Goal: Information Seeking & Learning: Check status

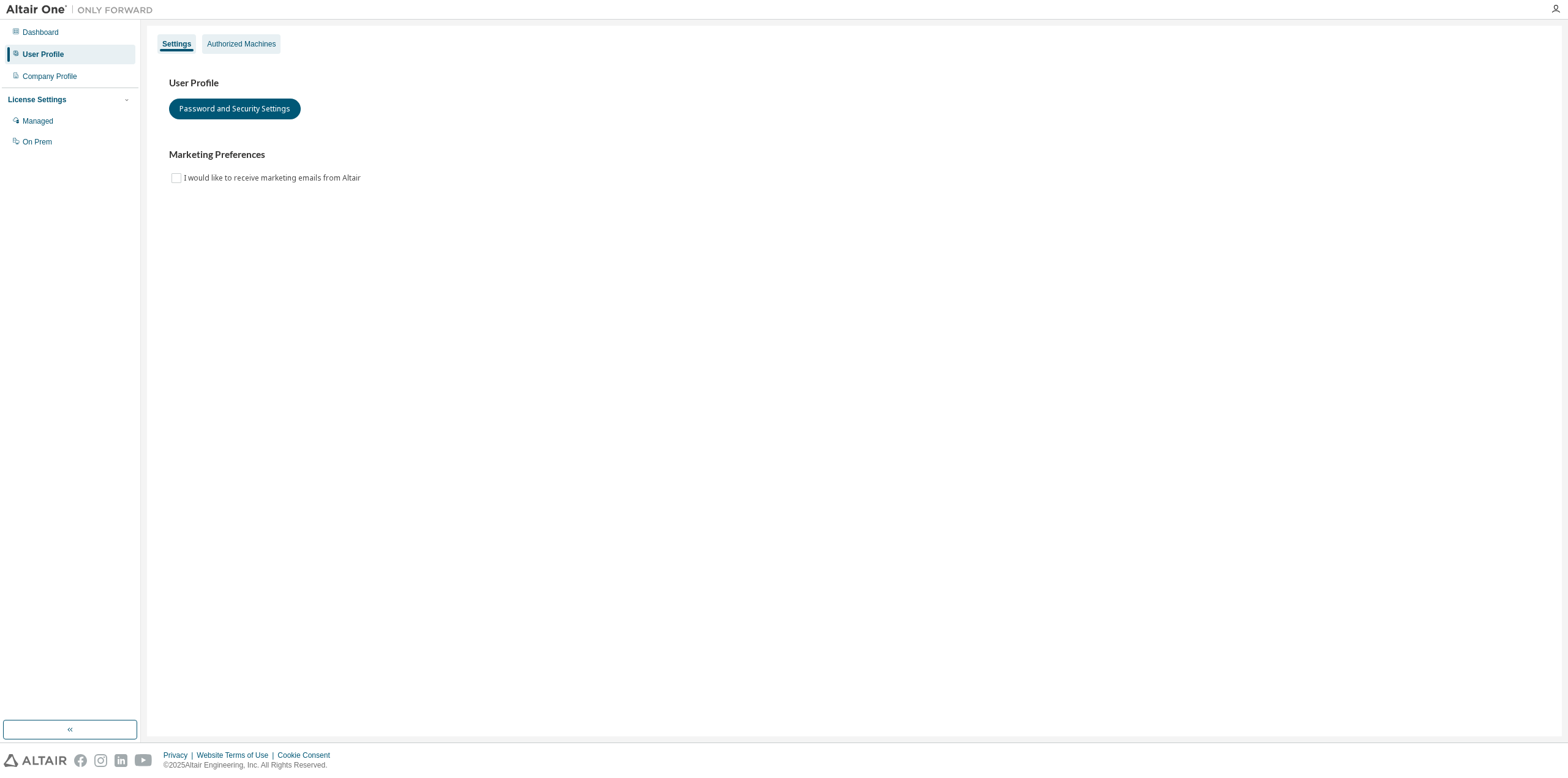
click at [252, 48] on div "Authorized Machines" at bounding box center [241, 44] width 69 height 10
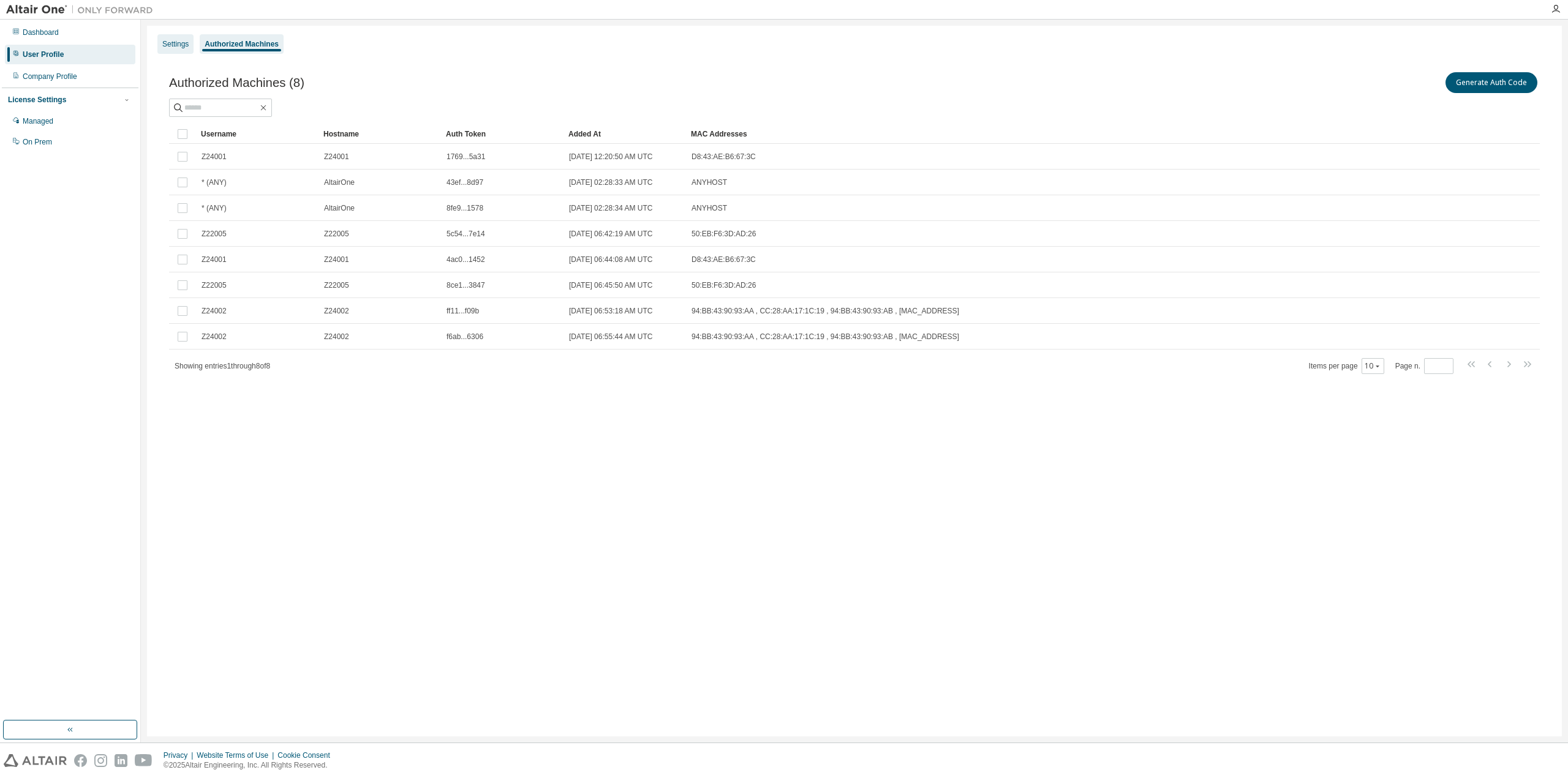
click at [165, 40] on div "Settings" at bounding box center [176, 44] width 27 height 10
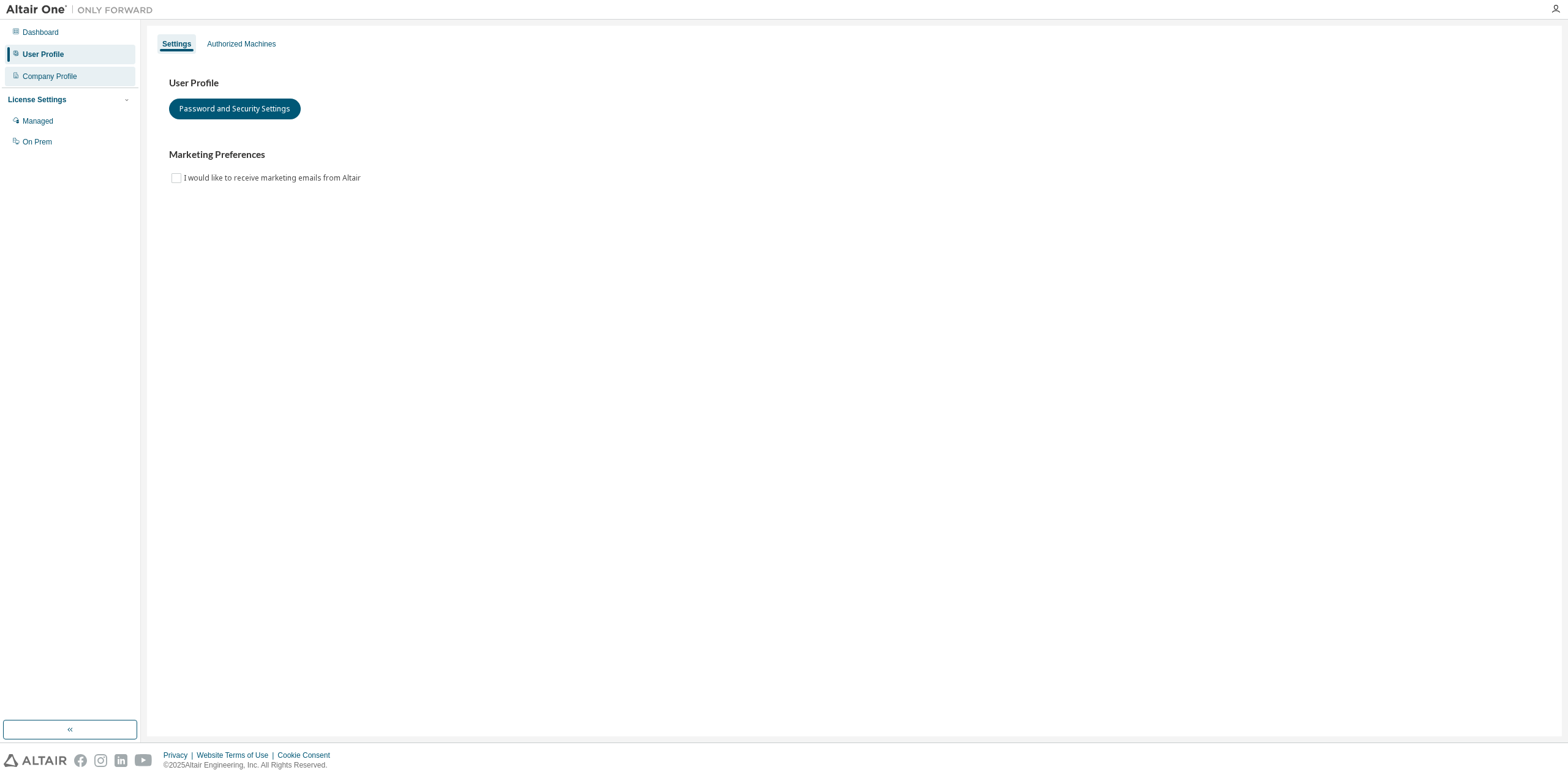
click at [84, 78] on div "Company Profile" at bounding box center [70, 76] width 131 height 20
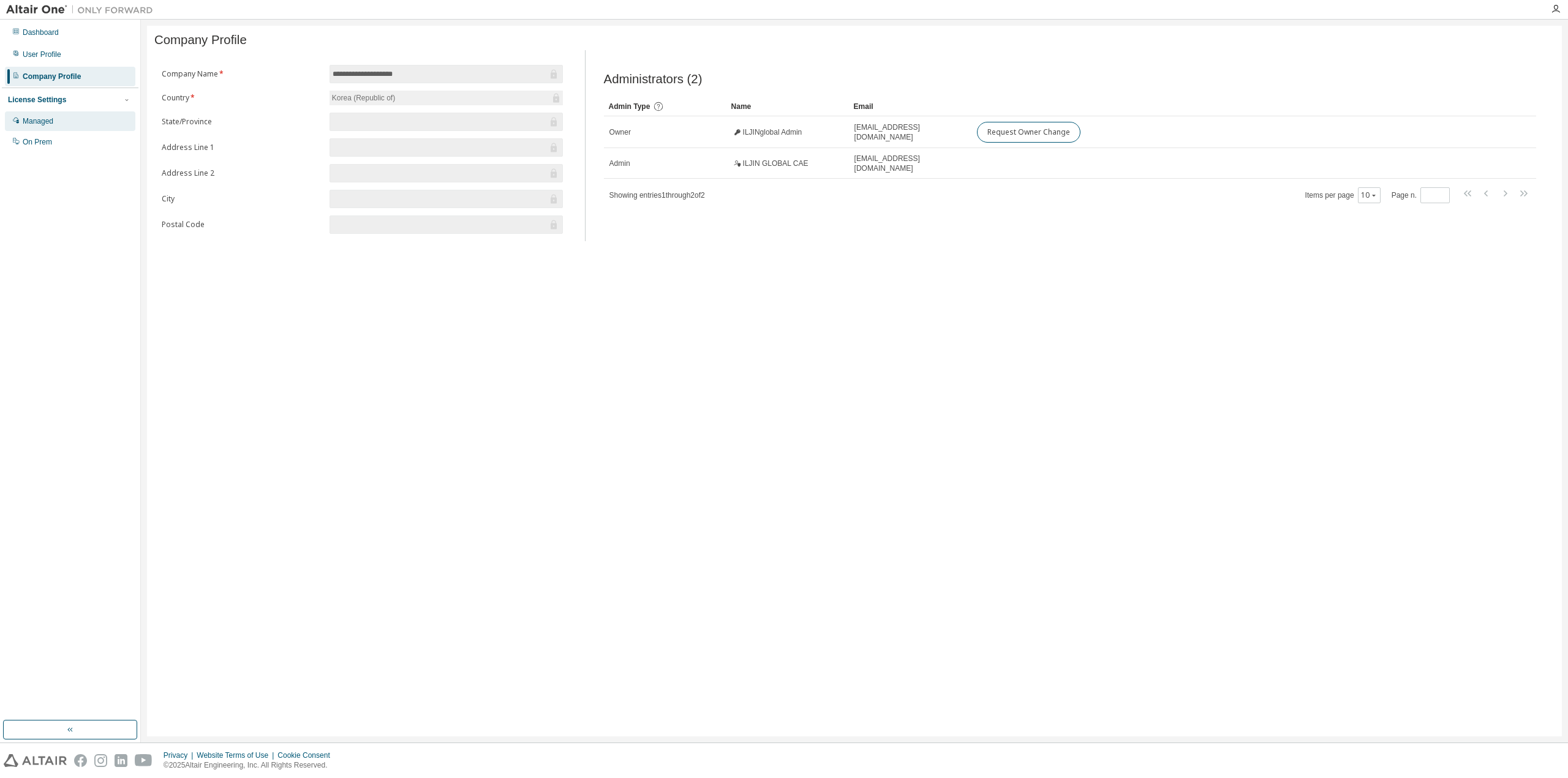
click at [77, 126] on div "Managed" at bounding box center [70, 121] width 131 height 20
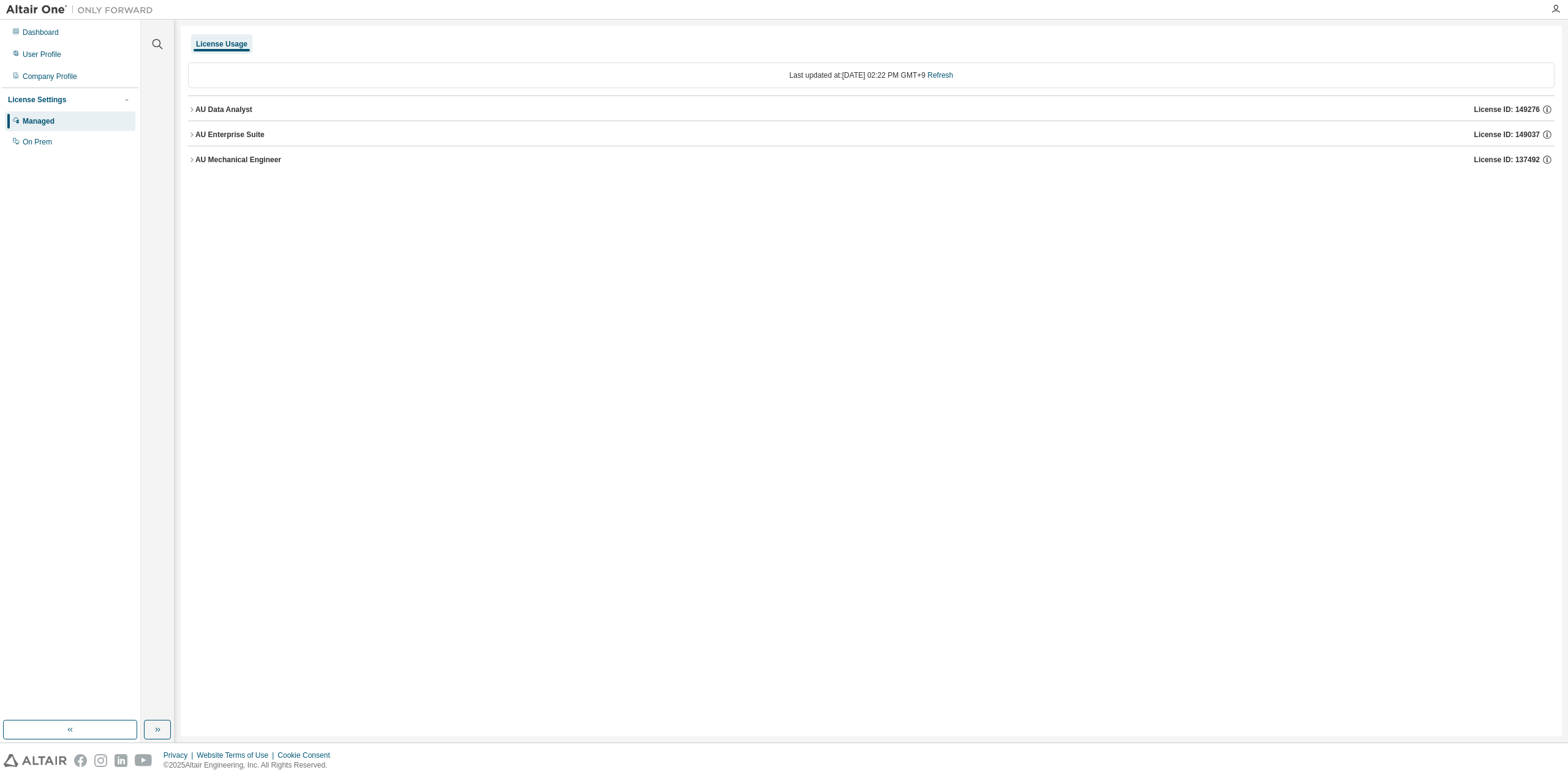
click at [197, 109] on div "AU Data Analyst" at bounding box center [223, 110] width 57 height 10
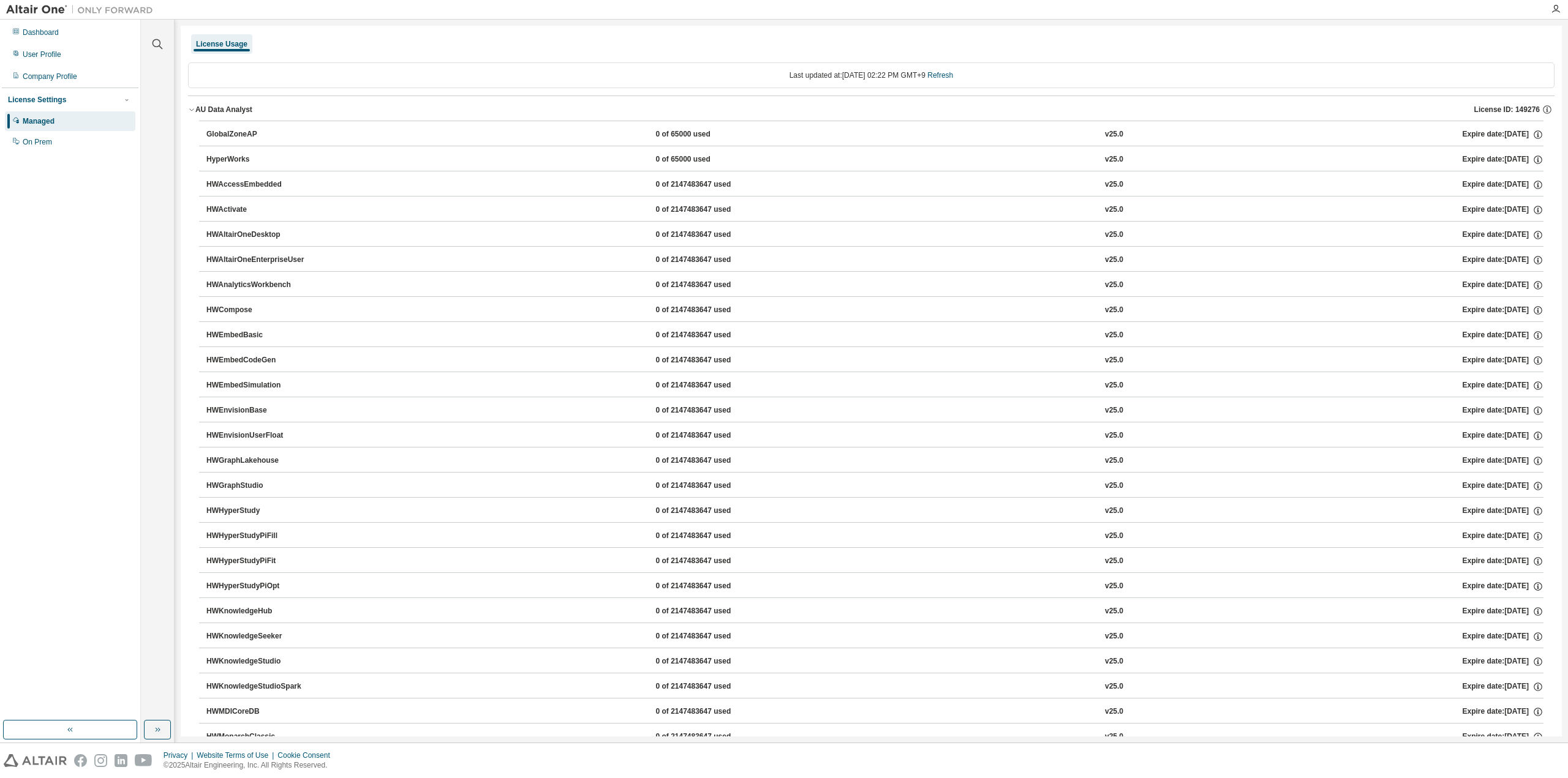
click at [194, 108] on icon "button" at bounding box center [192, 109] width 8 height 8
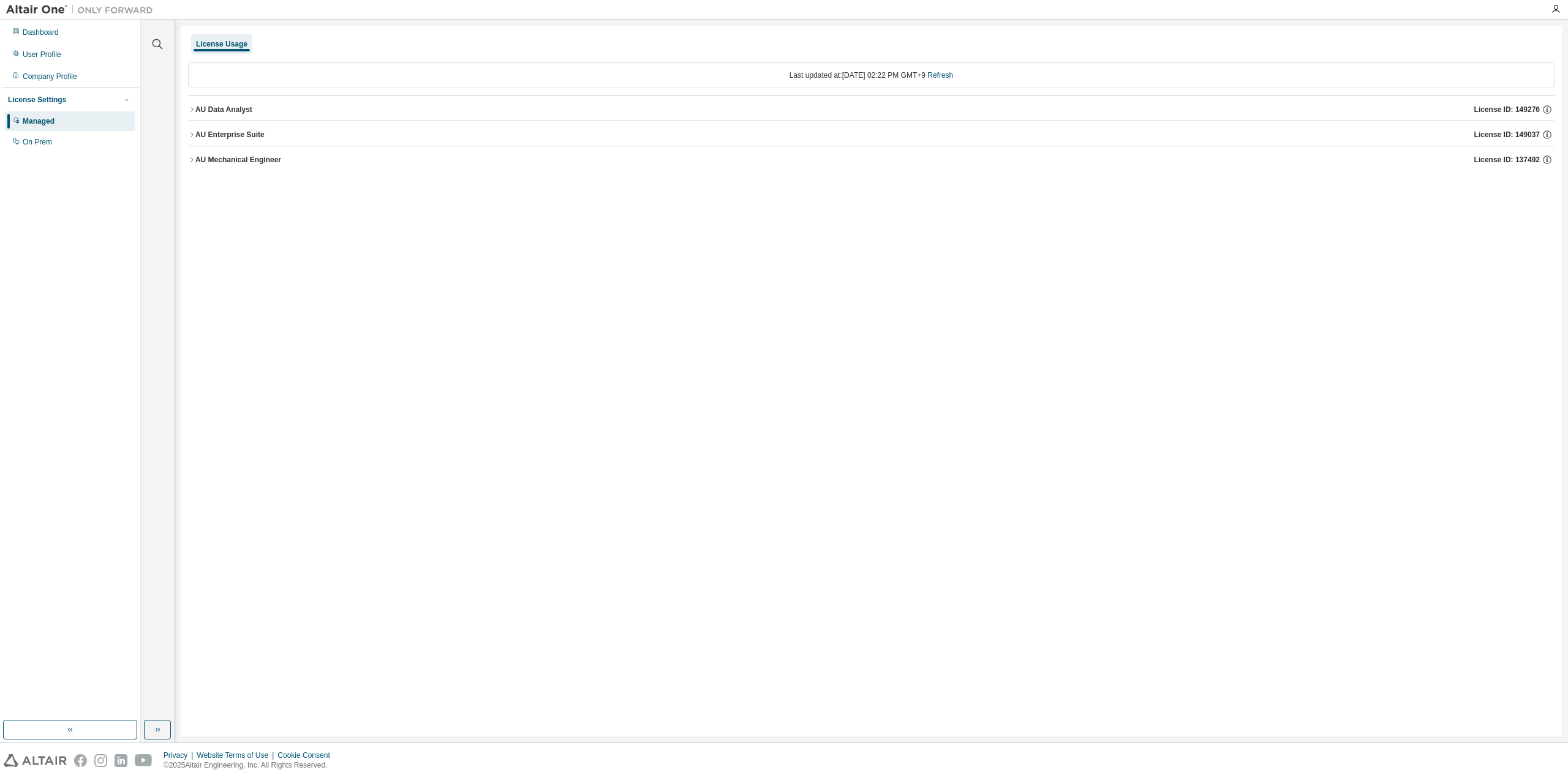
click at [192, 134] on icon "button" at bounding box center [192, 134] width 8 height 8
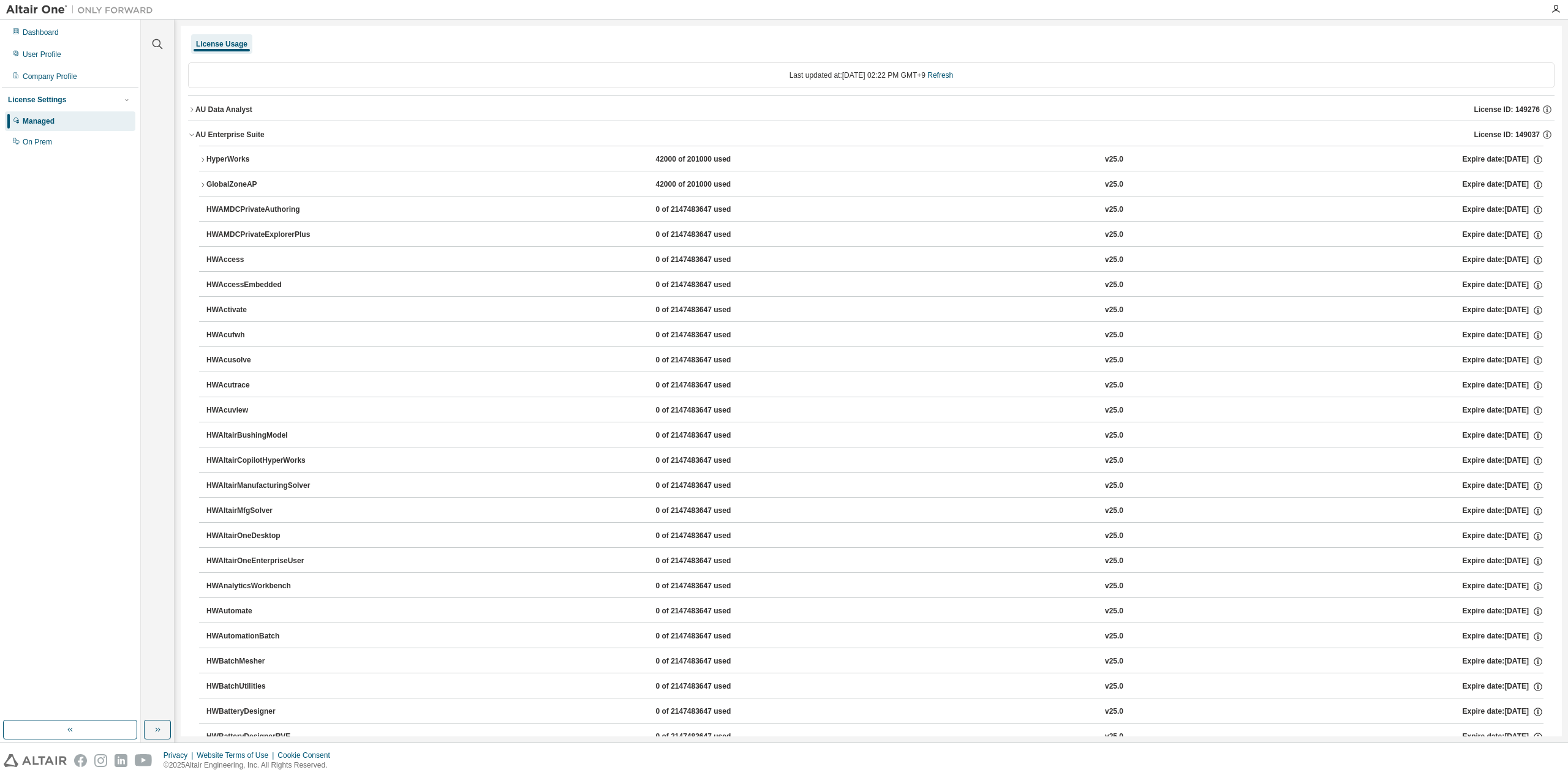
click at [198, 131] on div "AU Enterprise Suite" at bounding box center [229, 135] width 69 height 10
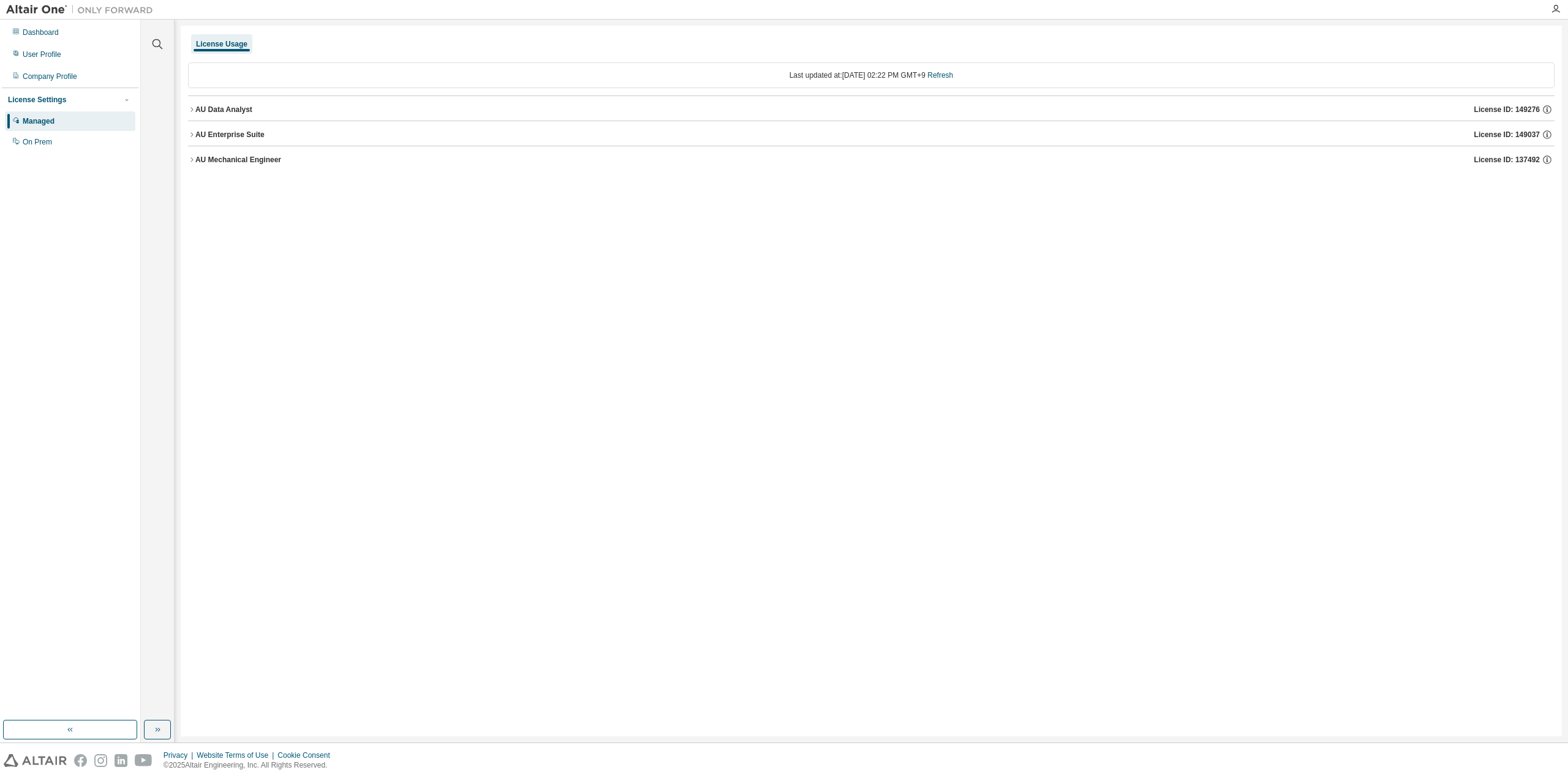
click at [196, 160] on div "AU Mechanical Engineer" at bounding box center [238, 160] width 86 height 10
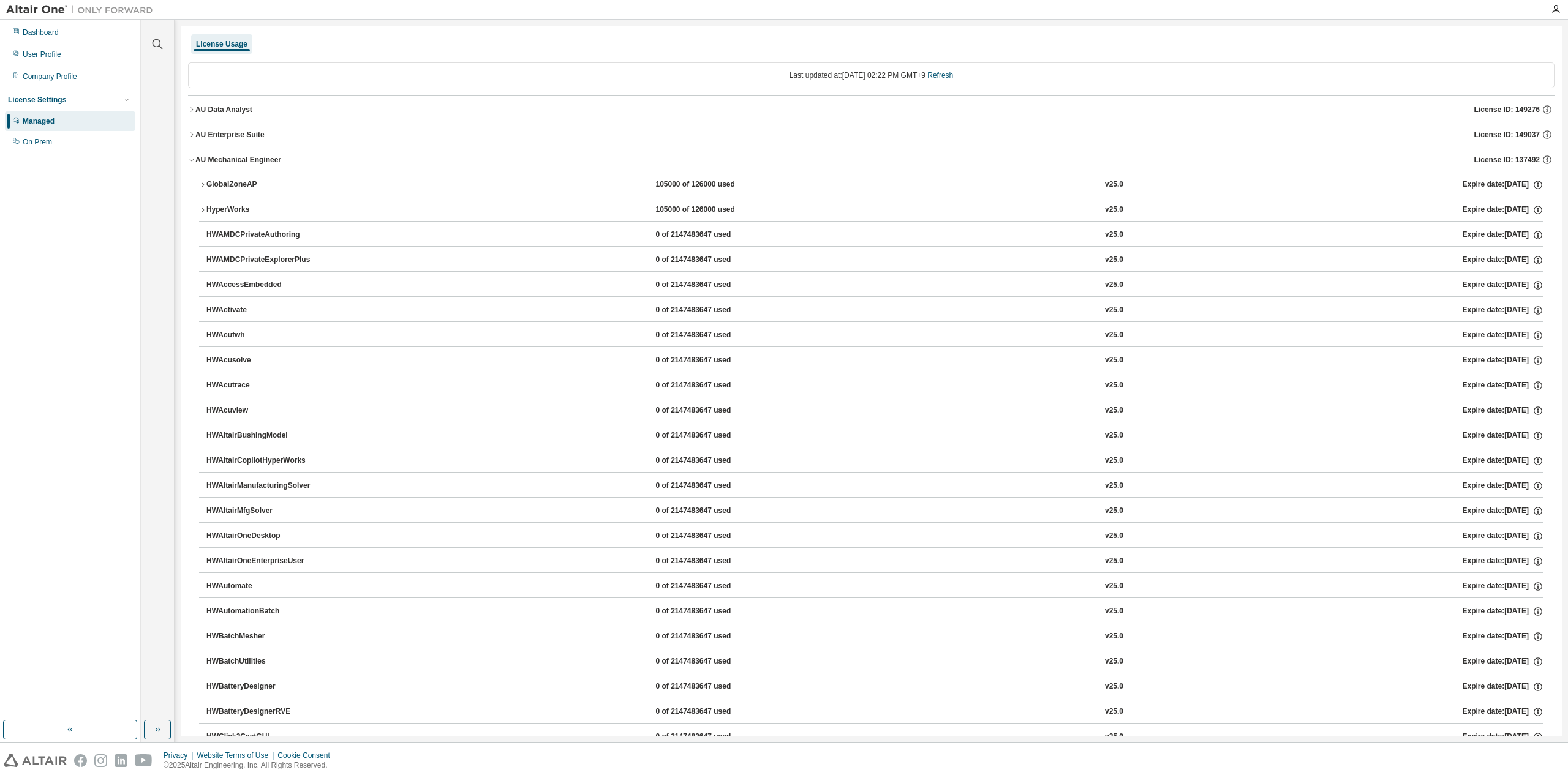
click at [196, 160] on div "AU Mechanical Engineer" at bounding box center [238, 160] width 86 height 10
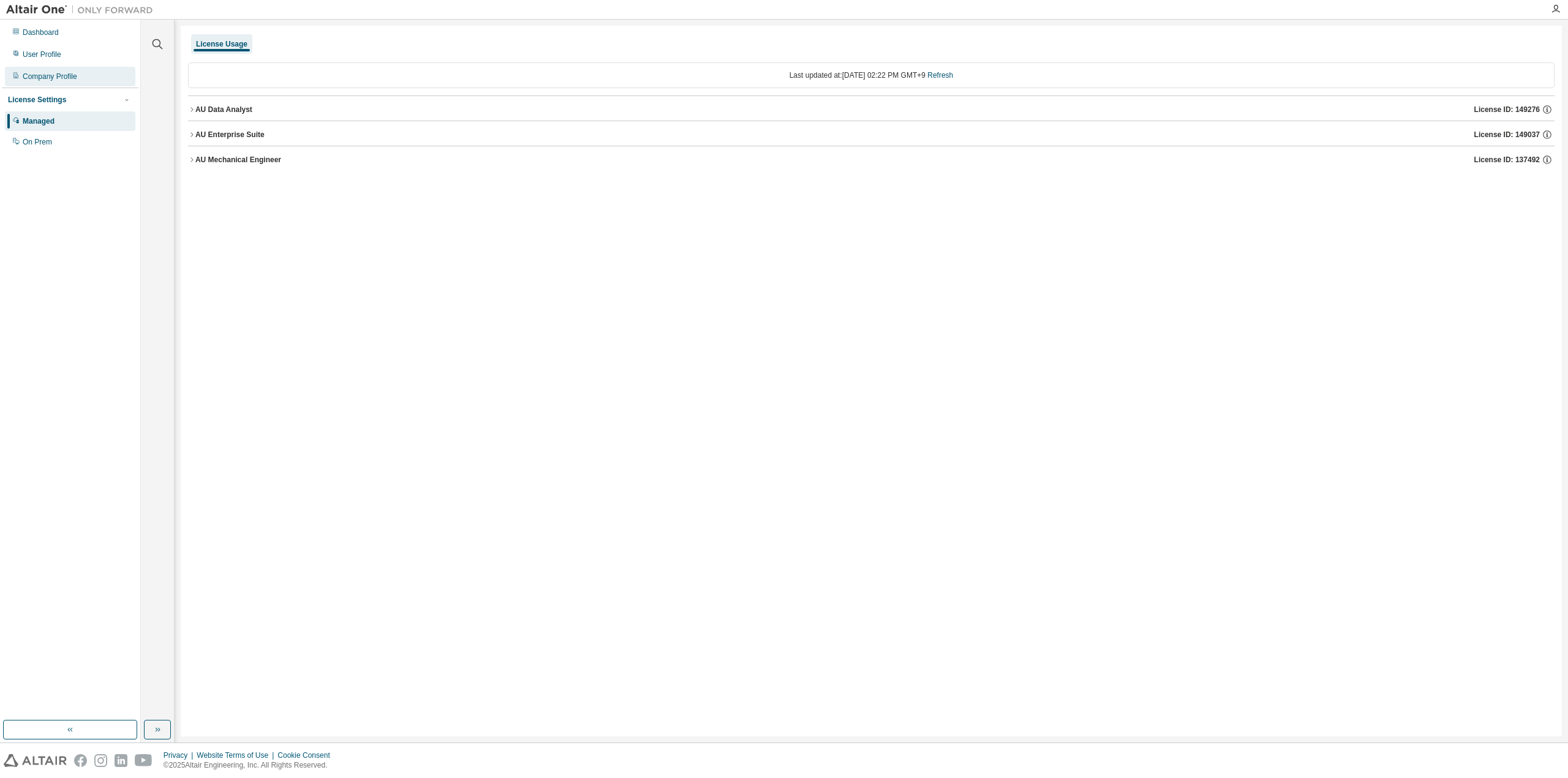
click at [57, 71] on div "Company Profile" at bounding box center [70, 76] width 131 height 20
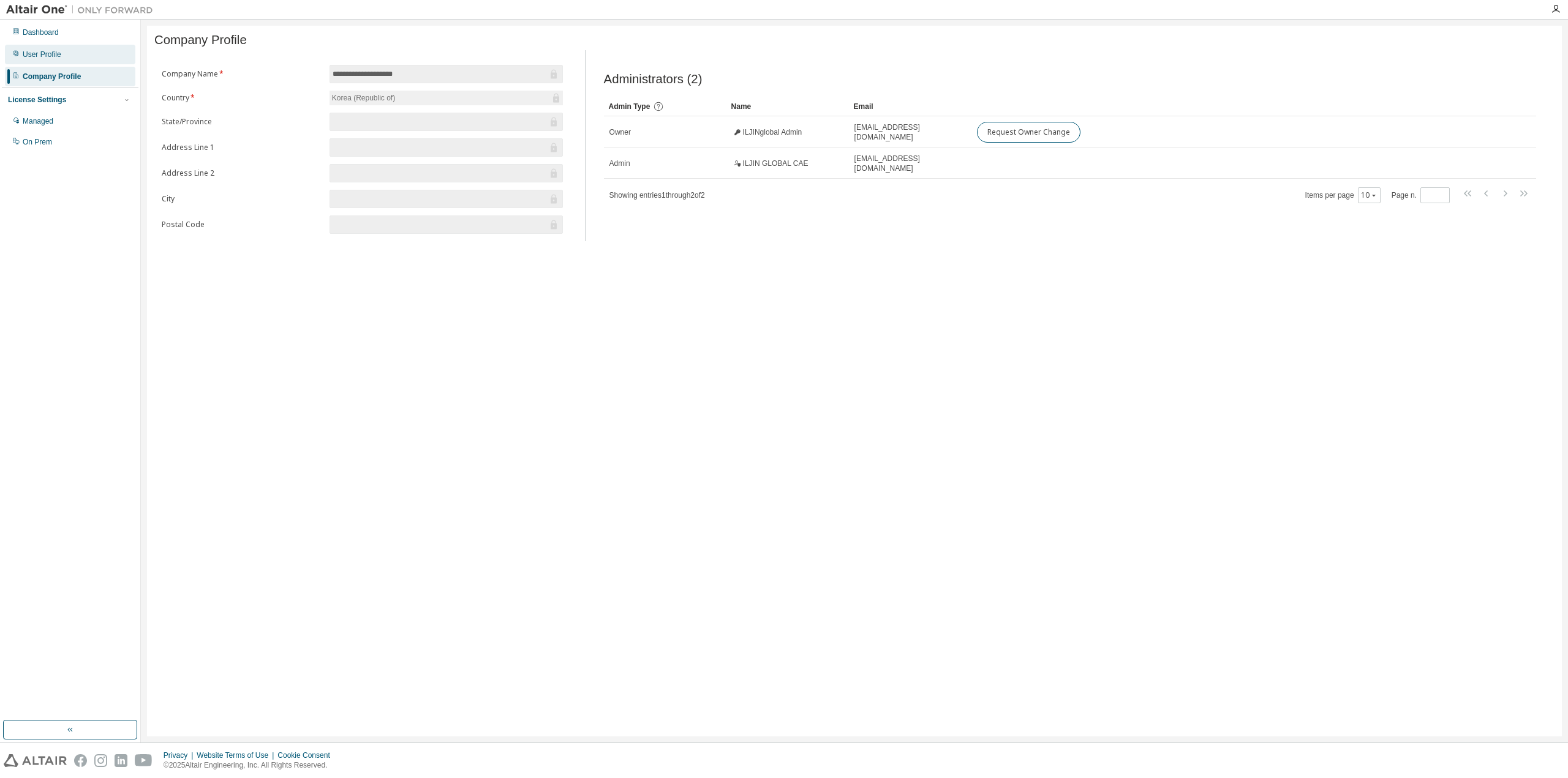
click at [63, 55] on div "User Profile" at bounding box center [70, 55] width 131 height 20
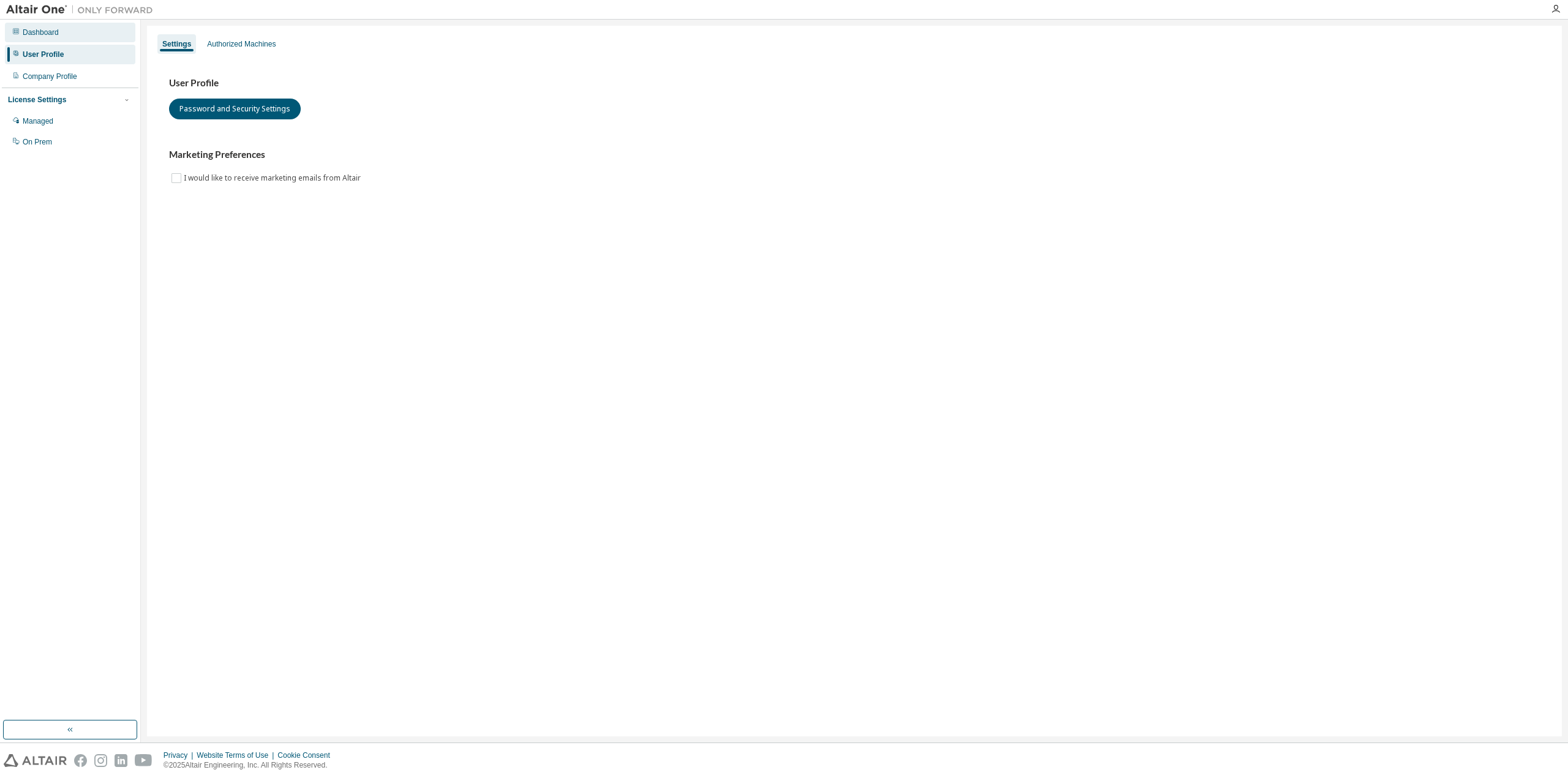
click at [55, 36] on div "Dashboard" at bounding box center [41, 32] width 36 height 10
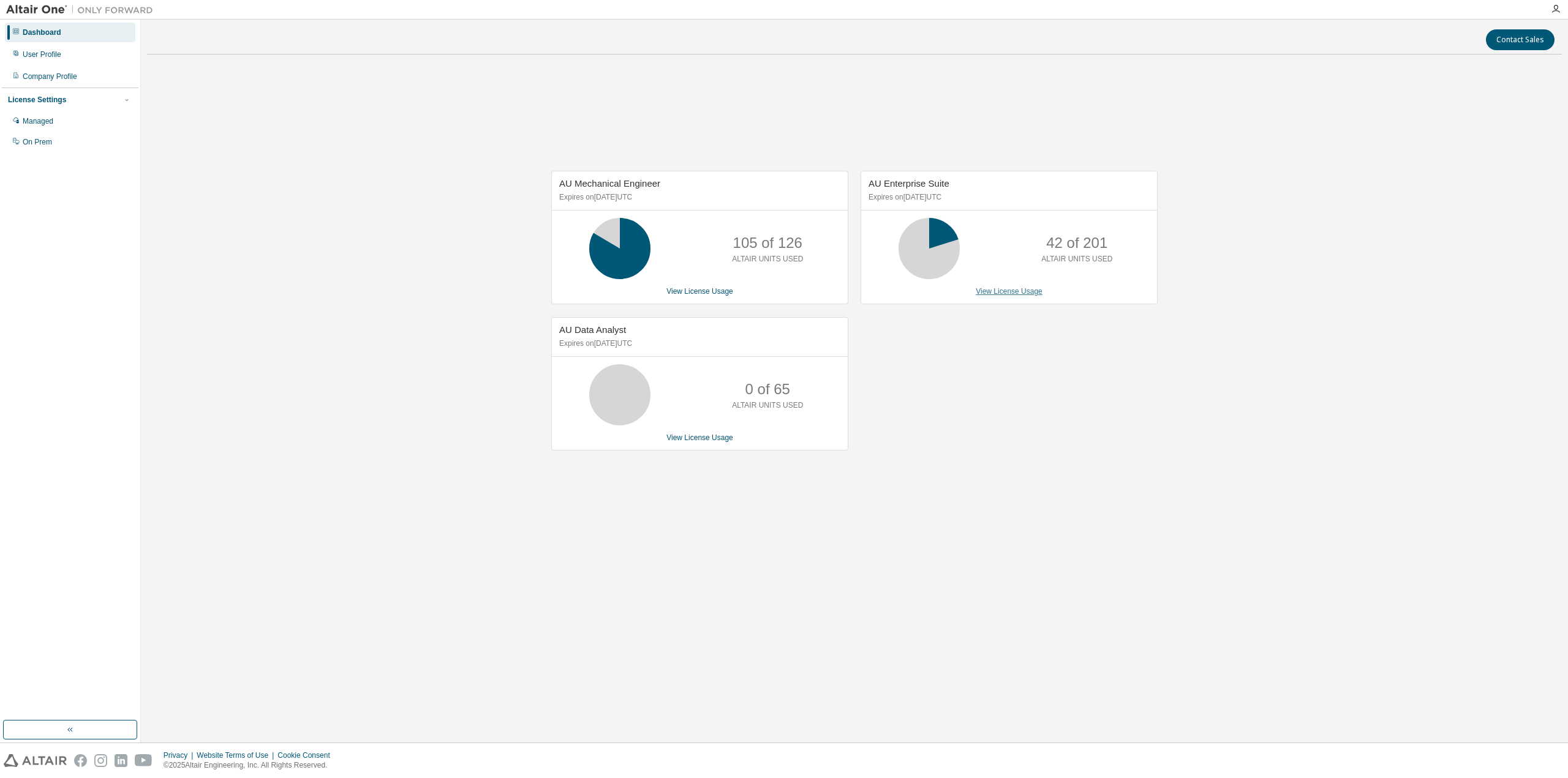
click at [1013, 291] on link "View License Usage" at bounding box center [1008, 291] width 66 height 8
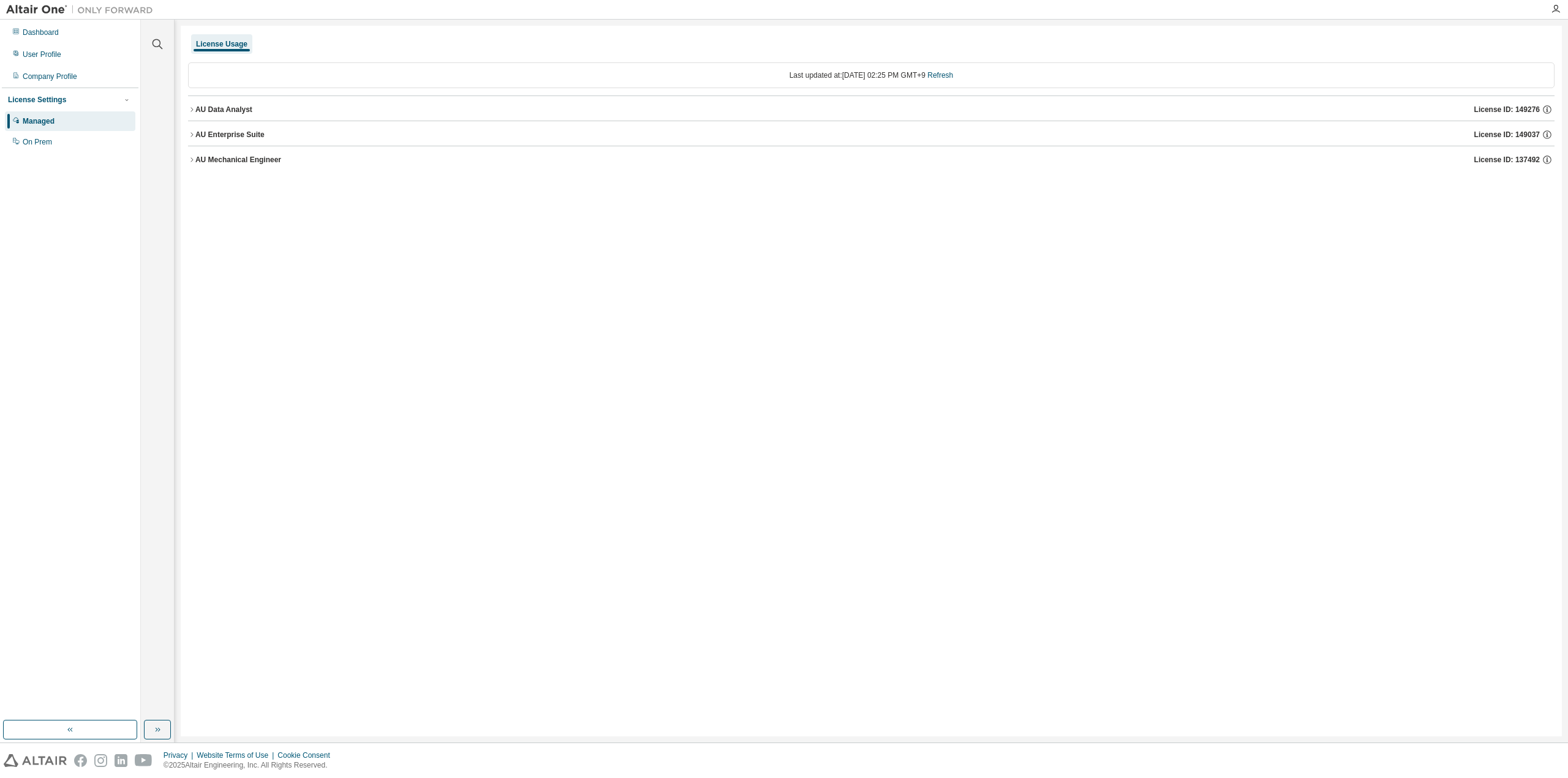
click at [199, 106] on div "AU Data Analyst" at bounding box center [223, 110] width 57 height 10
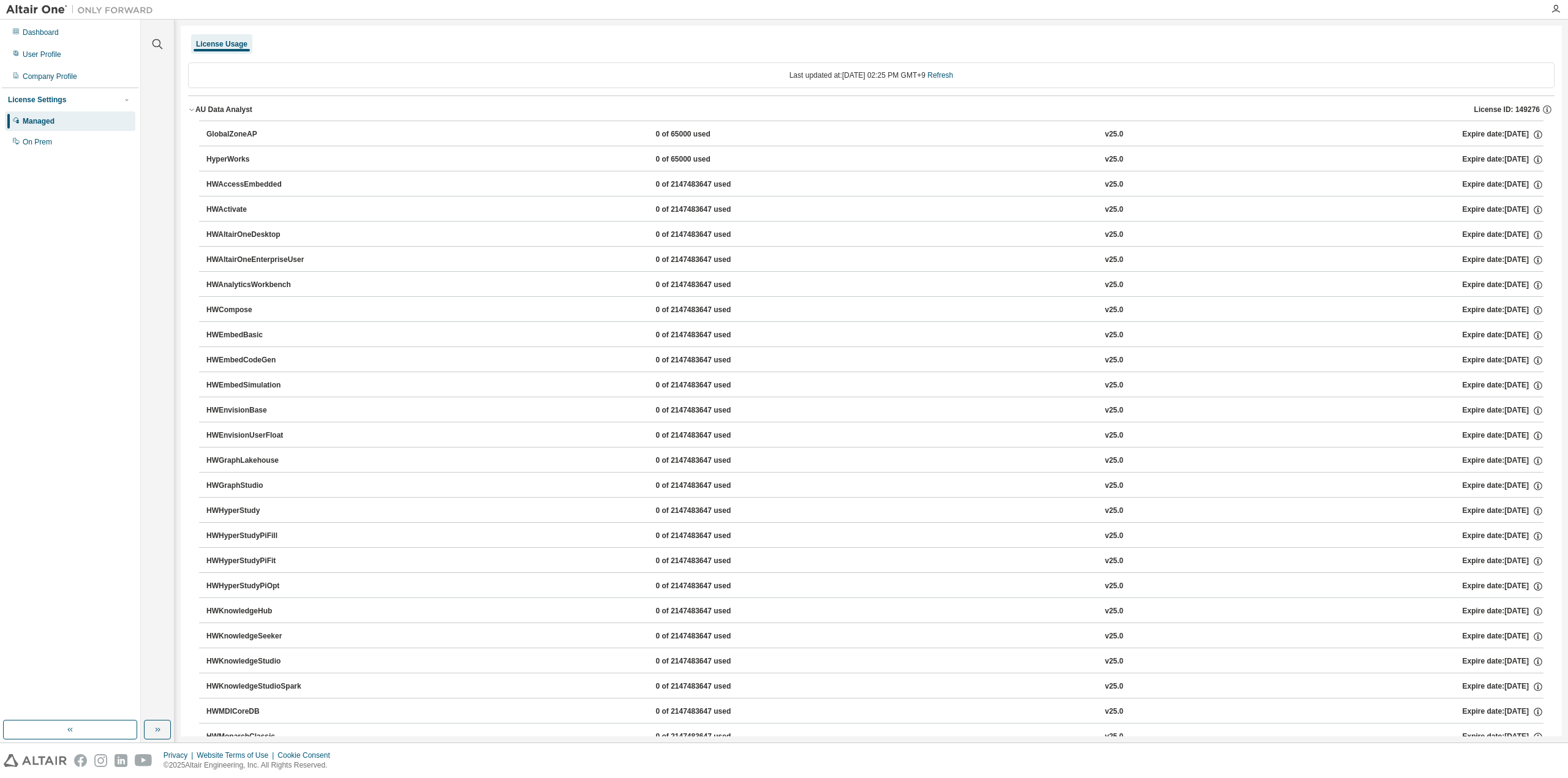
click at [199, 106] on div "AU Data Analyst" at bounding box center [223, 110] width 57 height 10
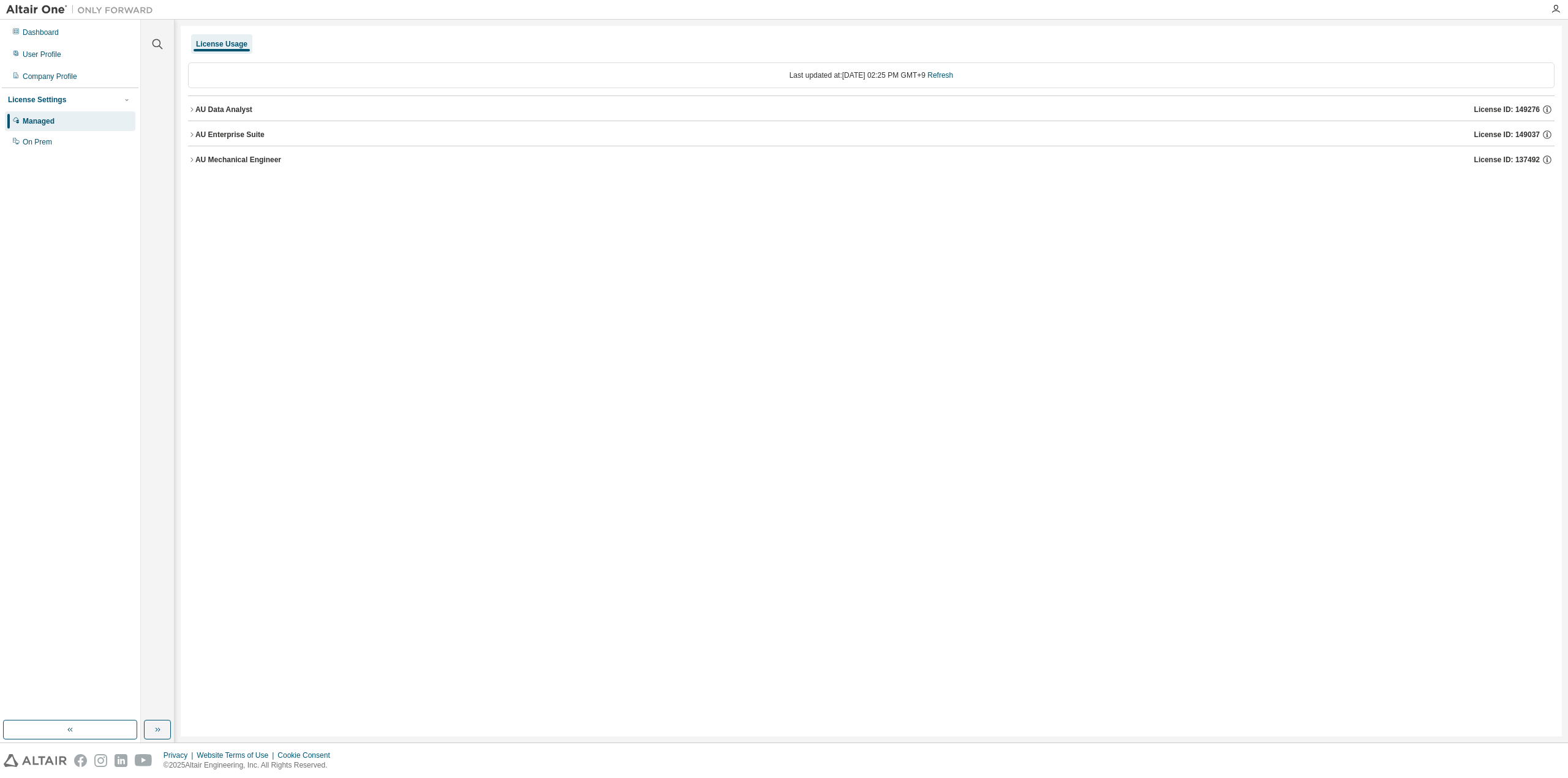
click at [42, 102] on div "License Settings" at bounding box center [36, 100] width 58 height 10
click at [52, 38] on div "Dashboard" at bounding box center [70, 32] width 131 height 20
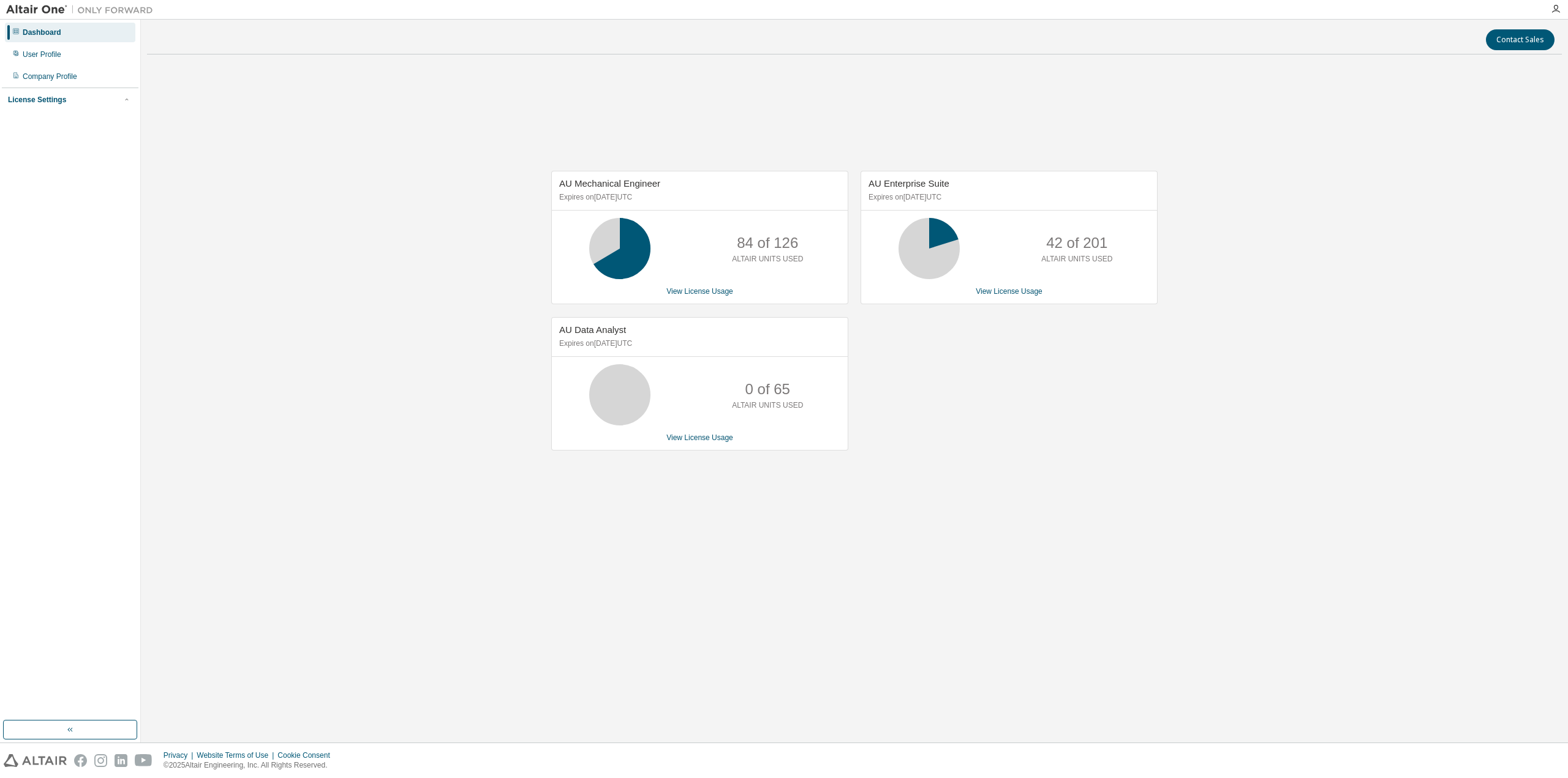
drag, startPoint x: 1171, startPoint y: 477, endPoint x: 1142, endPoint y: 451, distance: 38.9
click at [1171, 476] on div "AU Mechanical Engineer Expires on January 1, 2026 UTC 84 of 126 ALTAIR UNITS US…" at bounding box center [854, 317] width 1415 height 505
click at [422, 298] on div "AU Mechanical Engineer Expires on January 1, 2026 UTC 84 of 126 ALTAIR UNITS US…" at bounding box center [854, 317] width 1415 height 505
click at [460, 279] on div "AU Mechanical Engineer Expires on January 1, 2026 UTC 84 of 126 ALTAIR UNITS US…" at bounding box center [854, 317] width 1415 height 505
click at [416, 447] on div "AU Mechanical Engineer Expires on January 1, 2026 UTC 84 of 126 ALTAIR UNITS US…" at bounding box center [854, 317] width 1415 height 505
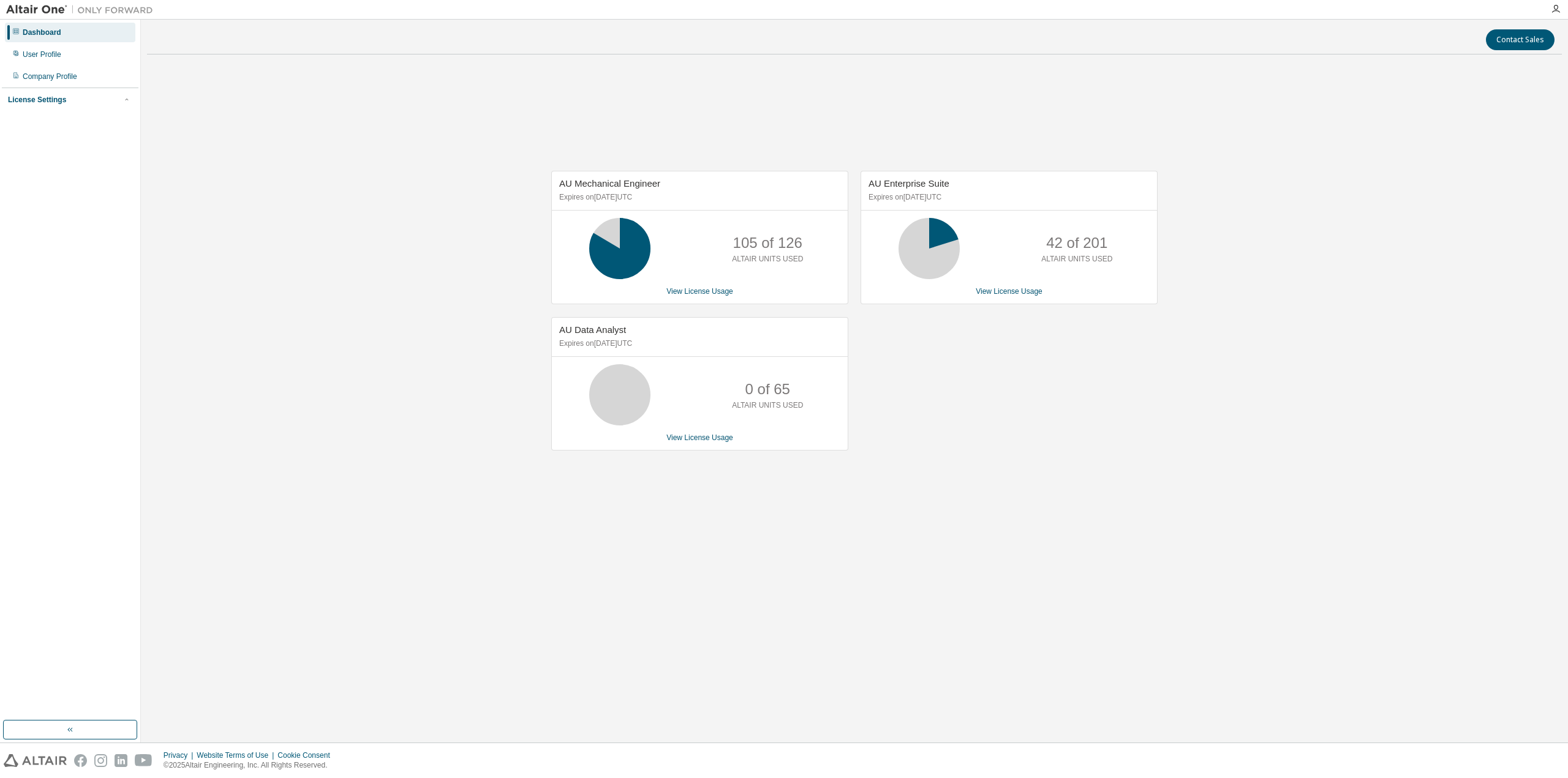
click at [741, 581] on div "Contact Sales AU Mechanical Engineer Expires on January 1, 2026 UTC 105 of 126 …" at bounding box center [854, 381] width 1415 height 711
click at [1072, 543] on div "AU Mechanical Engineer Expires on January 1, 2026 UTC 105 of 126 ALTAIR UNITS U…" at bounding box center [854, 317] width 1415 height 505
click at [278, 385] on div "AU Mechanical Engineer Expires on January 1, 2026 UTC 105 of 126 ALTAIR UNITS U…" at bounding box center [854, 317] width 1415 height 505
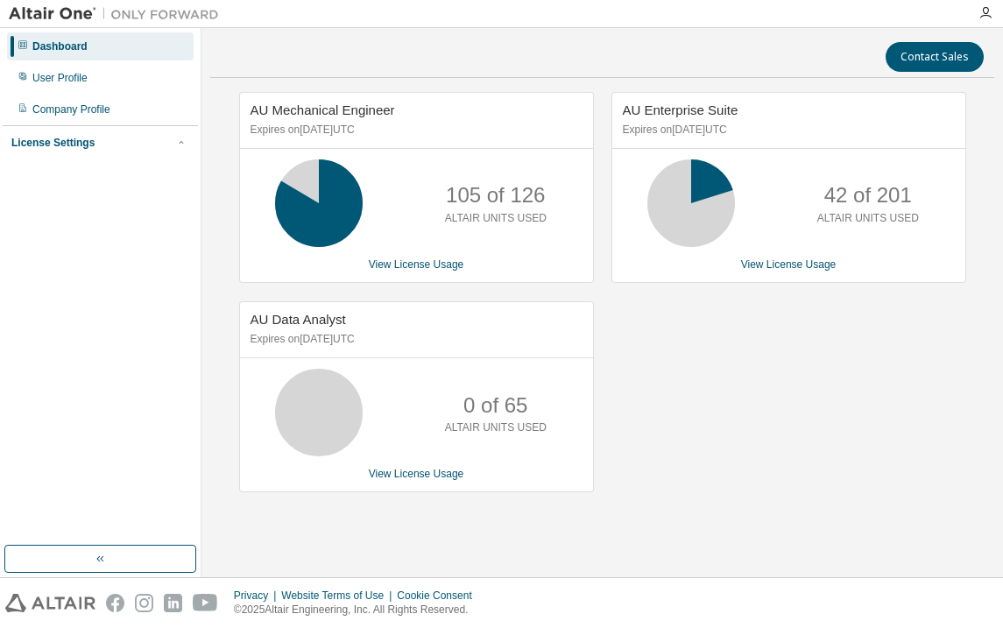
click at [904, 529] on div "Contact Sales AU Mechanical Engineer Expires on January 1, 2026 UTC 105 of 126 …" at bounding box center [602, 303] width 784 height 532
